Goal: Information Seeking & Learning: Learn about a topic

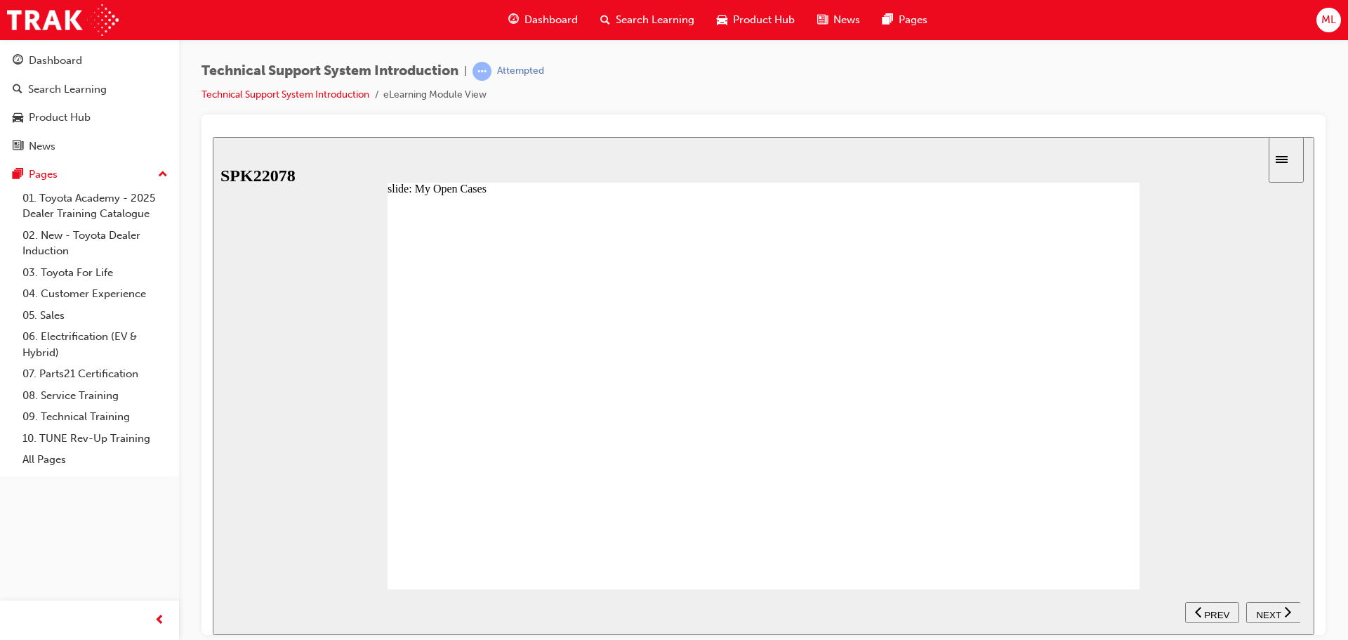
click at [1271, 609] on span "NEXT" at bounding box center [1268, 614] width 25 height 11
click at [1274, 611] on span "NEXT" at bounding box center [1268, 614] width 25 height 11
click at [1271, 609] on span "NEXT" at bounding box center [1268, 614] width 25 height 11
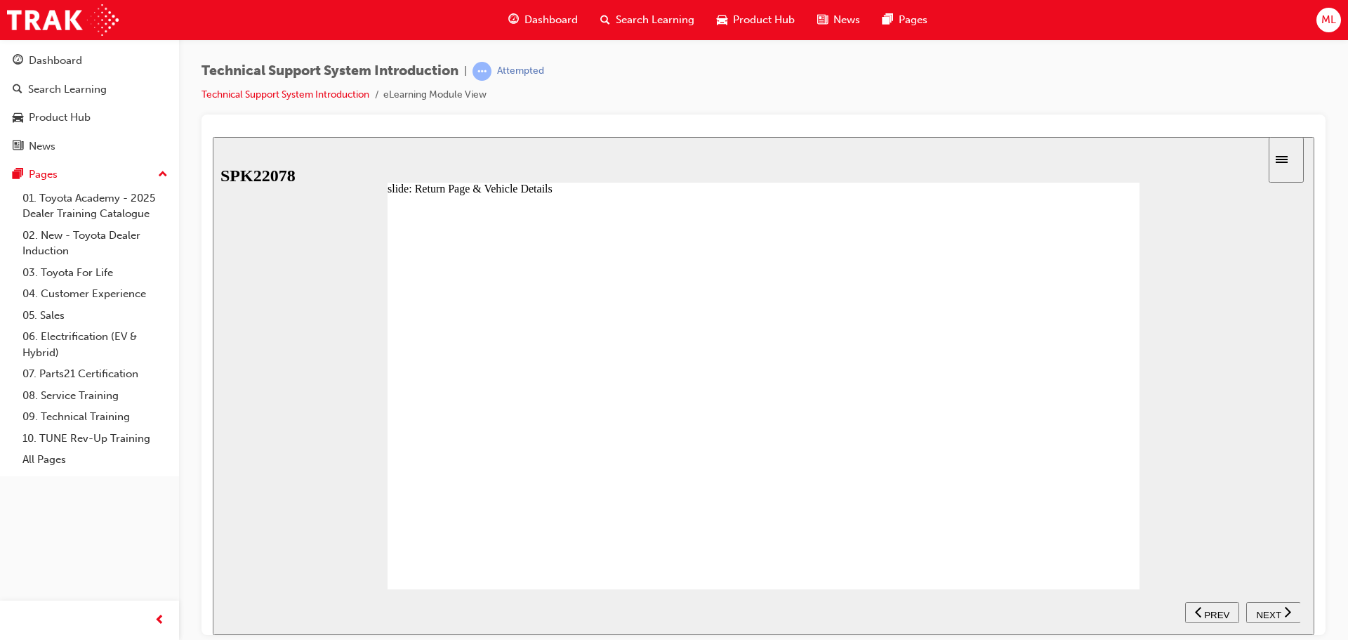
click at [1270, 613] on span "NEXT" at bounding box center [1268, 614] width 25 height 11
click at [1278, 609] on span "NEXT" at bounding box center [1268, 614] width 25 height 11
click at [1268, 613] on span "NEXT" at bounding box center [1268, 614] width 25 height 11
click at [1278, 612] on span "NEXT" at bounding box center [1268, 614] width 25 height 11
click at [1264, 612] on span "NEXT" at bounding box center [1268, 614] width 25 height 11
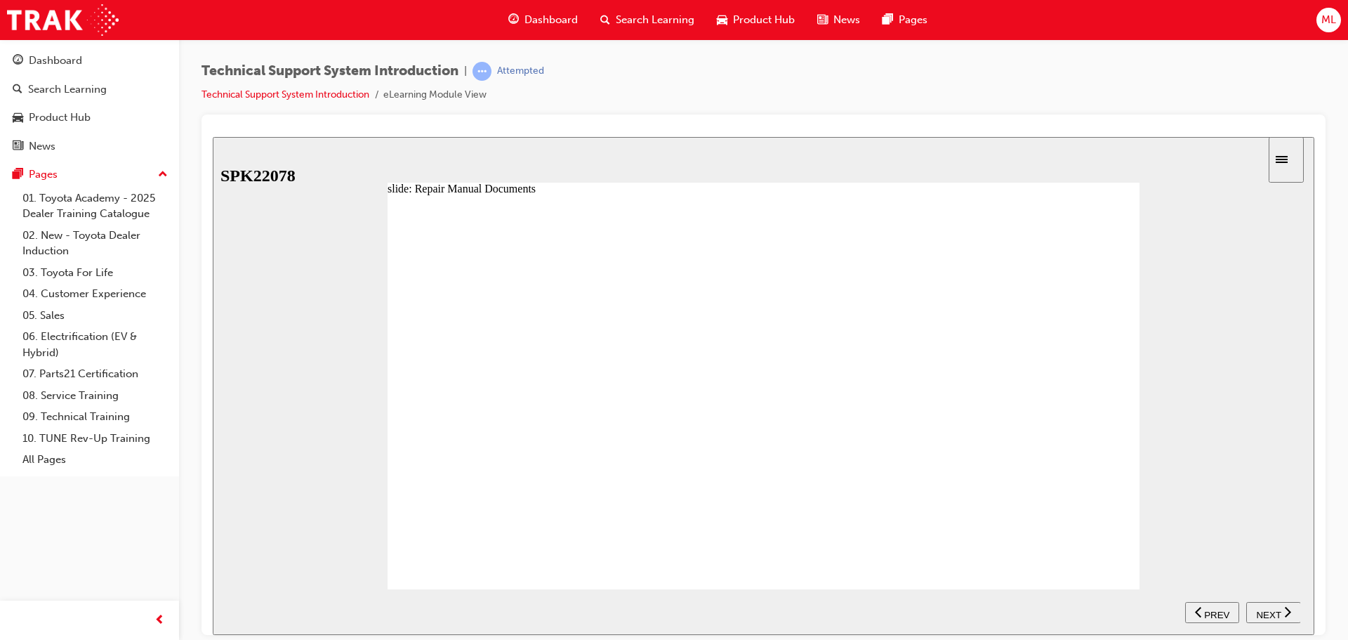
click at [1267, 613] on span "NEXT" at bounding box center [1268, 614] width 25 height 11
click at [1269, 613] on span "NEXT" at bounding box center [1268, 614] width 25 height 11
click at [1266, 611] on span "NEXT" at bounding box center [1268, 614] width 25 height 11
click at [1278, 609] on span "NEXT" at bounding box center [1268, 614] width 25 height 11
click at [1269, 609] on span "NEXT" at bounding box center [1268, 614] width 25 height 11
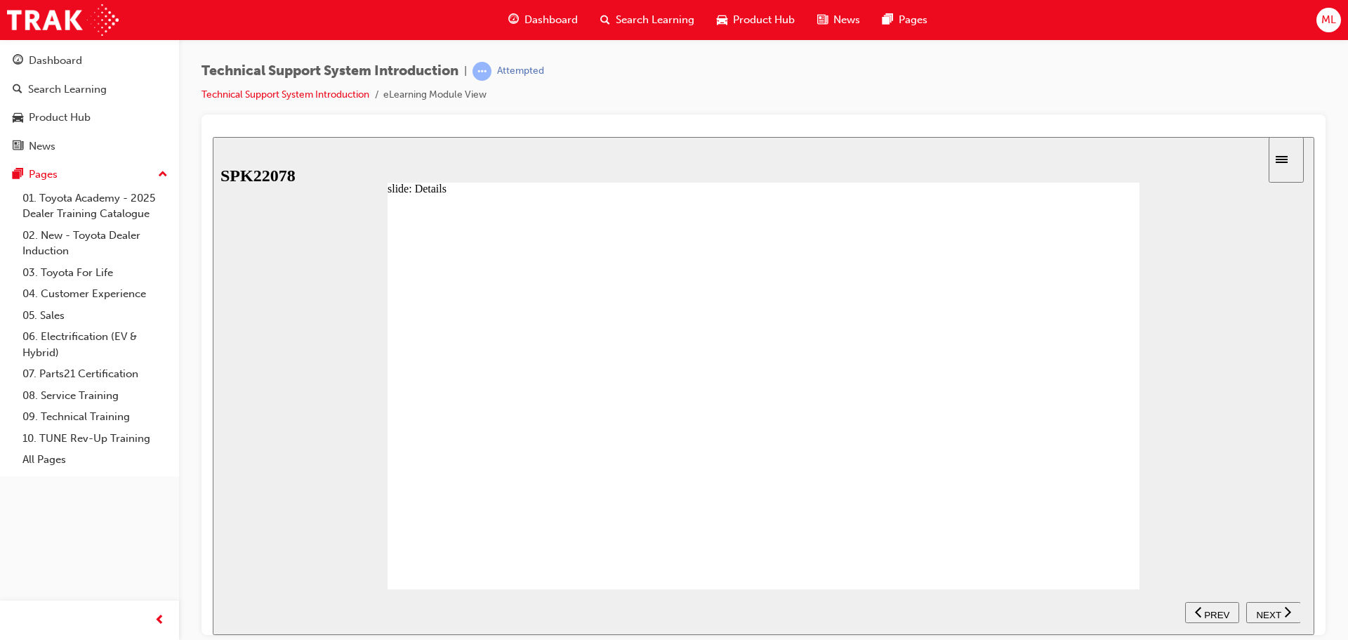
click at [1283, 608] on div "NEXT" at bounding box center [1274, 611] width 44 height 15
click at [1274, 604] on div "NEXT" at bounding box center [1274, 611] width 44 height 15
click at [1282, 607] on div "NEXT" at bounding box center [1274, 611] width 44 height 15
click at [1267, 610] on span "NEXT" at bounding box center [1268, 614] width 25 height 11
click at [1268, 609] on span "NEXT" at bounding box center [1268, 614] width 25 height 11
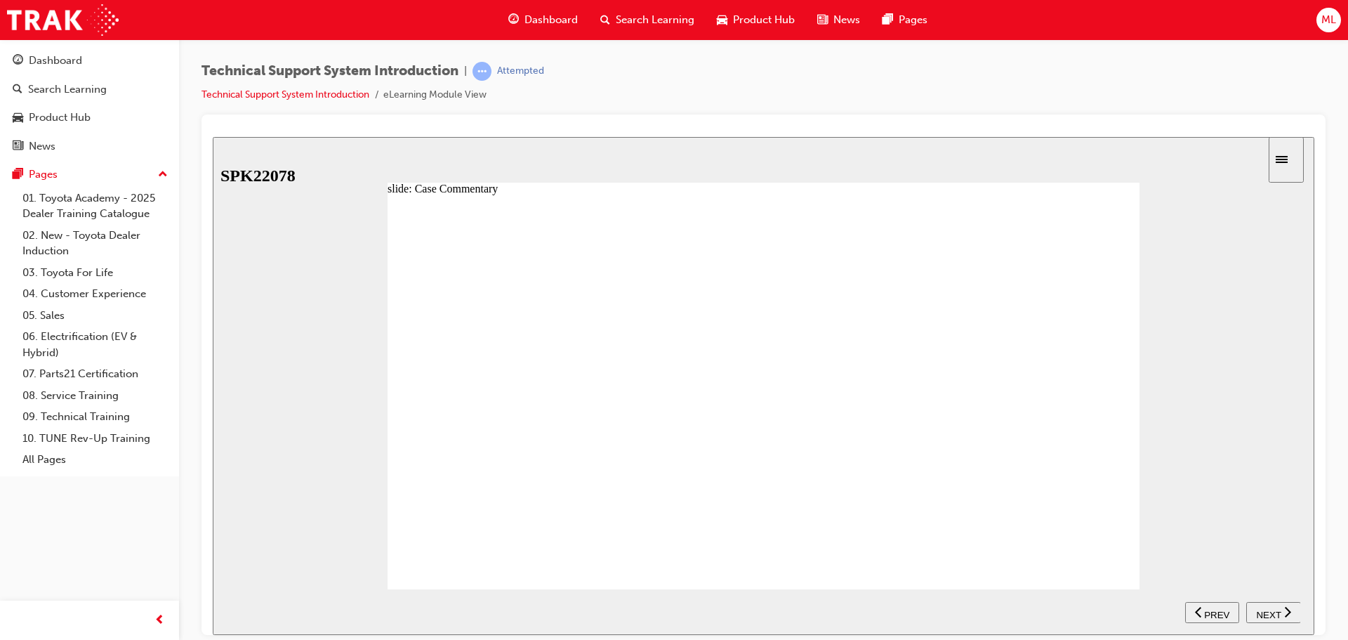
click at [1278, 612] on span "NEXT" at bounding box center [1268, 614] width 25 height 11
